Goal: Task Accomplishment & Management: Complete application form

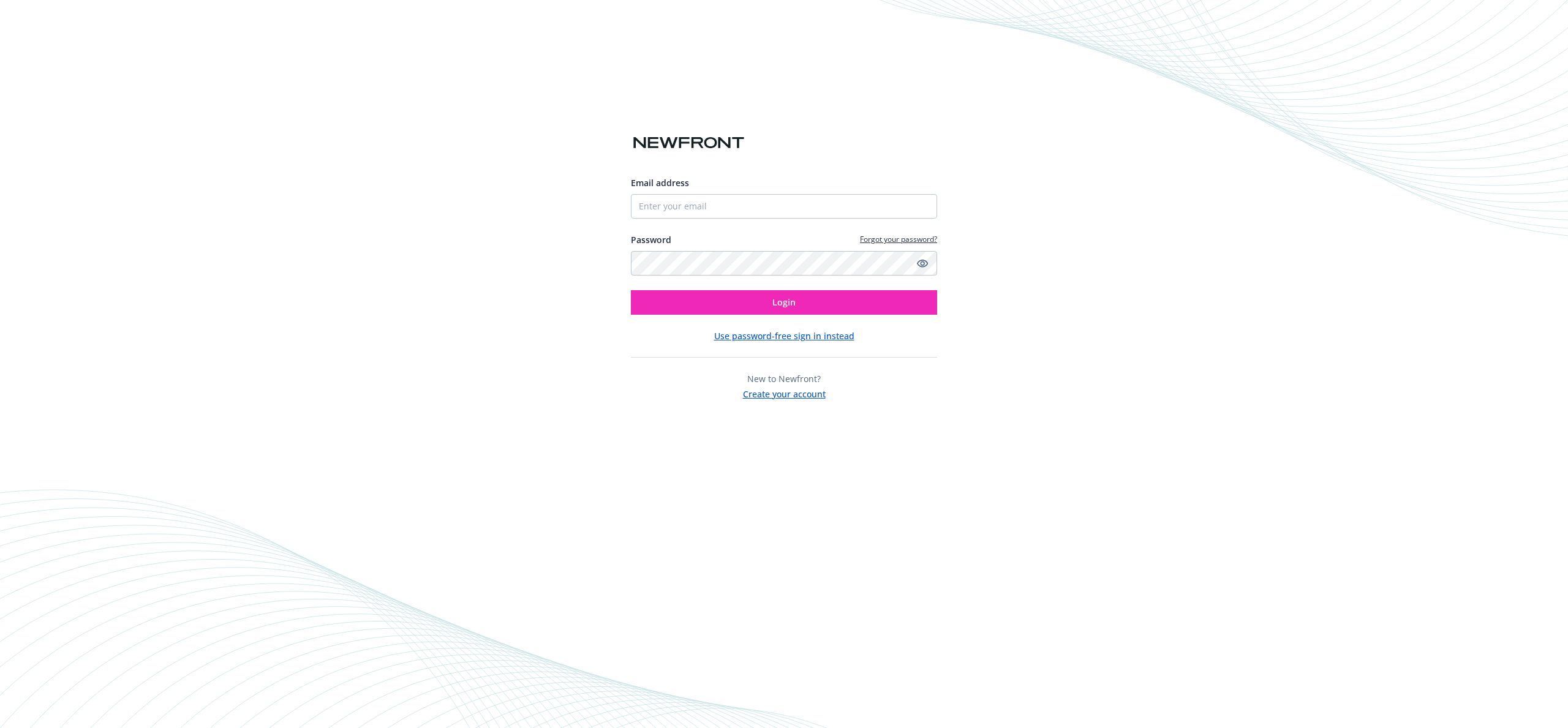
click at [770, 394] on button "Create your account" at bounding box center [784, 392] width 83 height 15
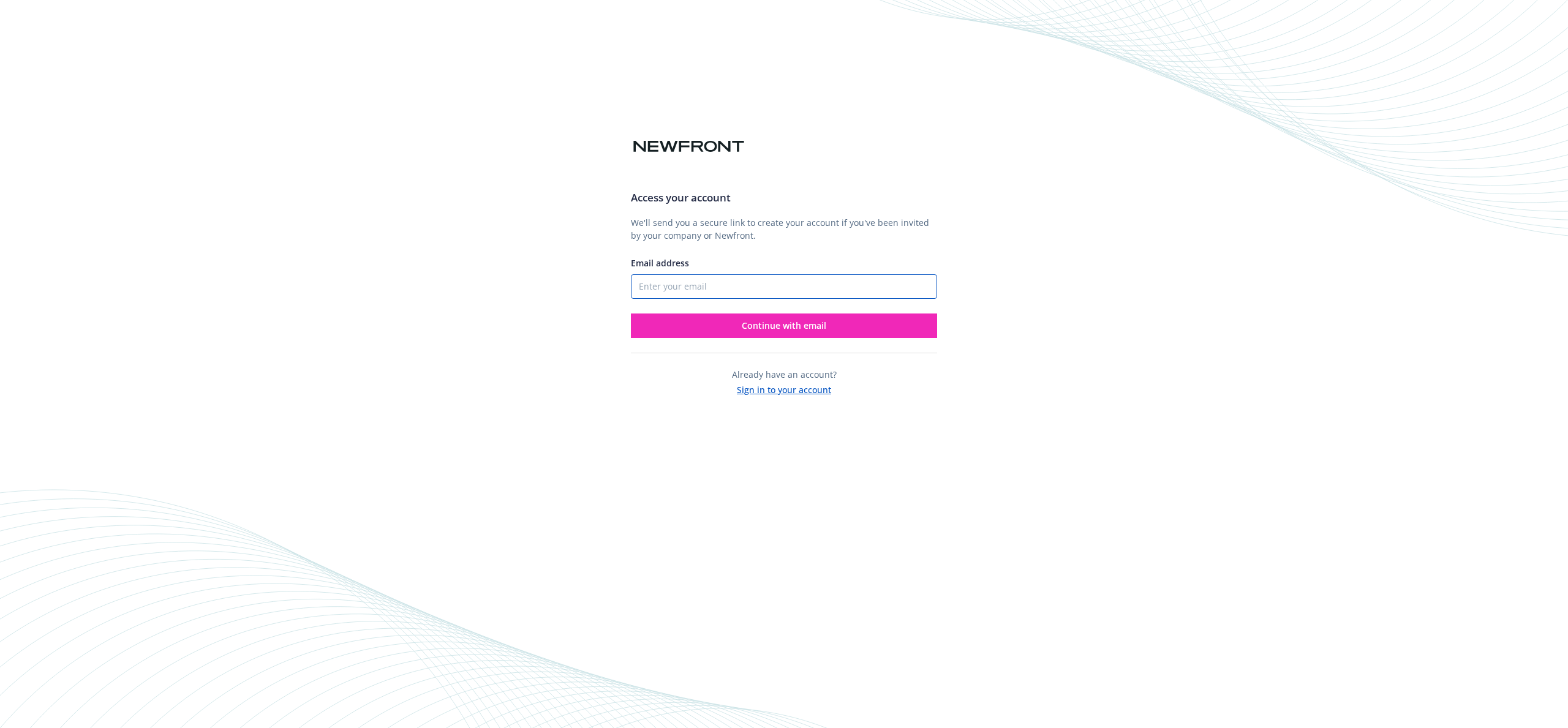
click at [702, 290] on input "Email address" at bounding box center [784, 286] width 306 height 24
click at [0, 727] on com-1password-button at bounding box center [0, 728] width 0 height 0
type input "[PERSON_NAME][EMAIL_ADDRESS][DOMAIN_NAME]"
click at [762, 246] on div "Access your account We'll send you a secure link to create your account if you'…" at bounding box center [784, 258] width 306 height 157
click at [771, 332] on button "Continue with email" at bounding box center [784, 325] width 306 height 24
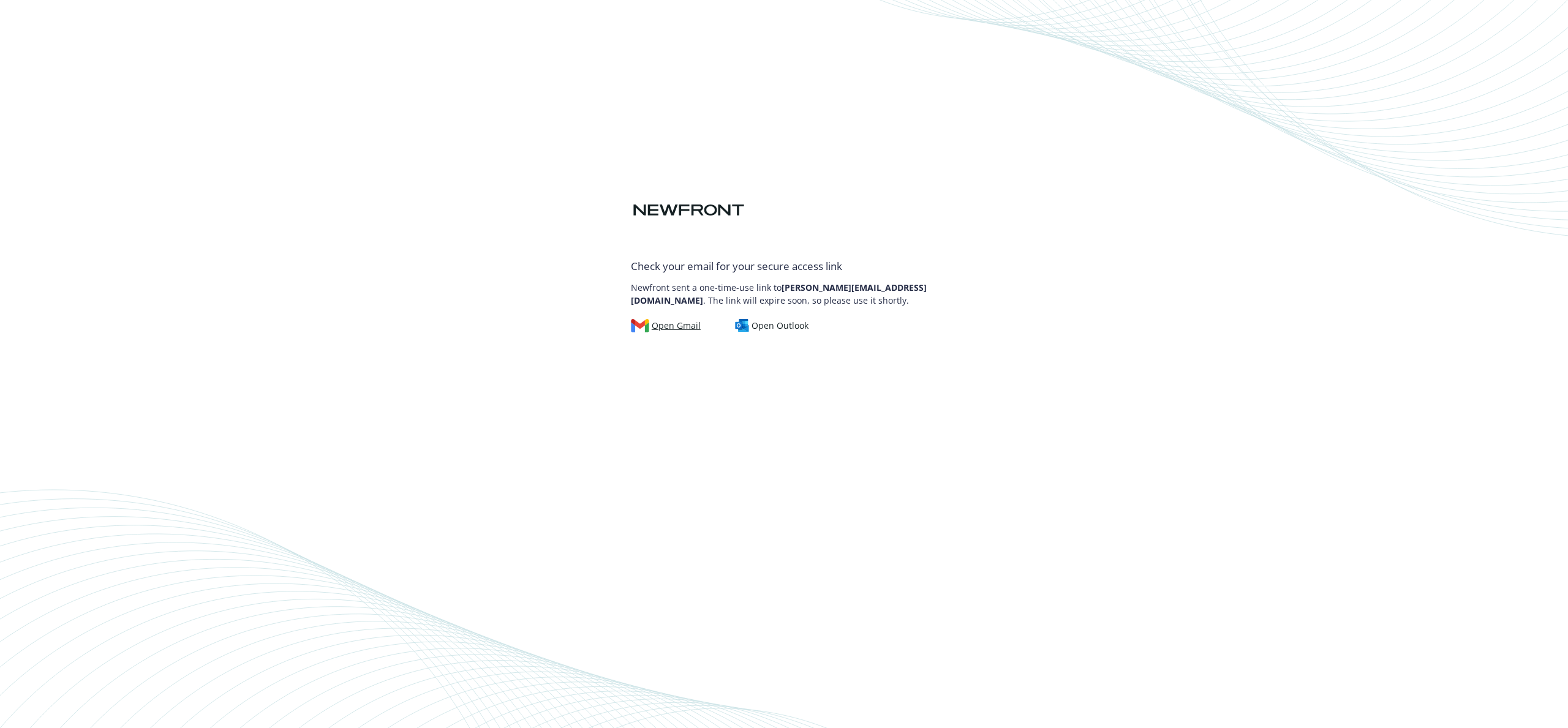
click at [675, 329] on div "Open Gmail" at bounding box center [666, 325] width 70 height 14
